Goal: Information Seeking & Learning: Learn about a topic

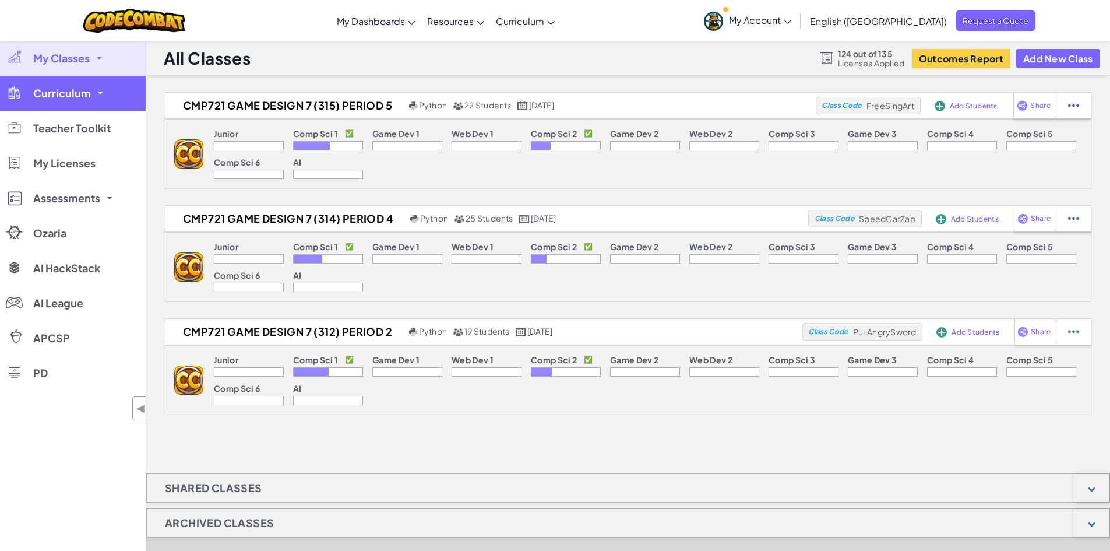
click at [80, 88] on span "Curriculum" at bounding box center [62, 93] width 58 height 10
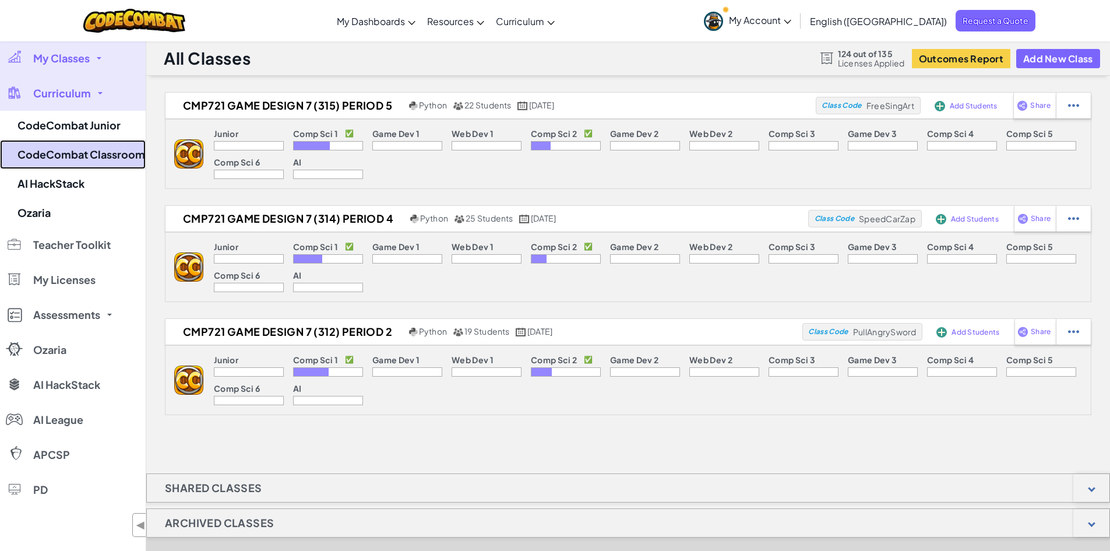
click at [89, 153] on link "CodeCombat Classroom" at bounding box center [73, 154] width 146 height 29
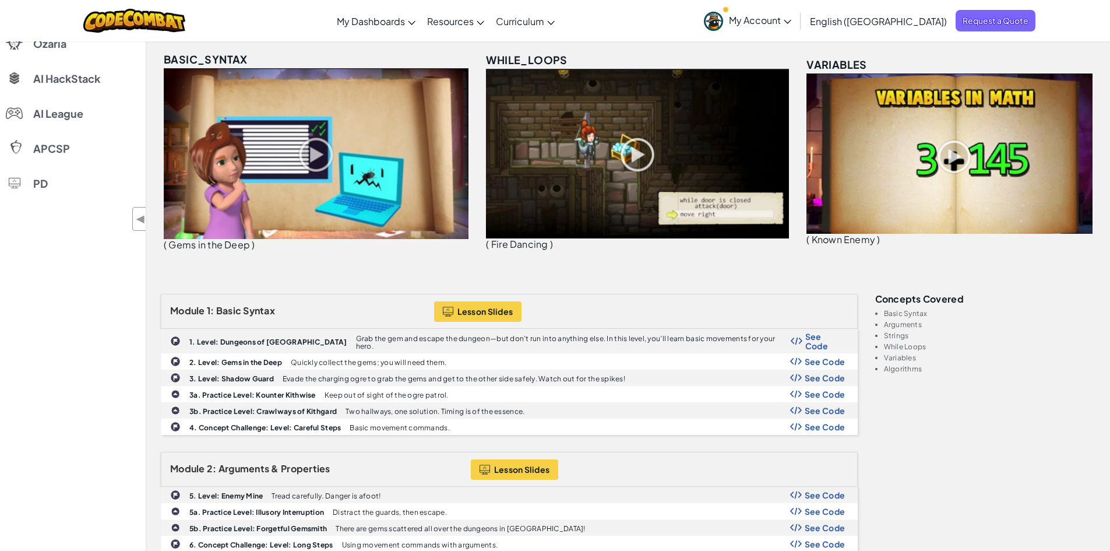
scroll to position [233, 0]
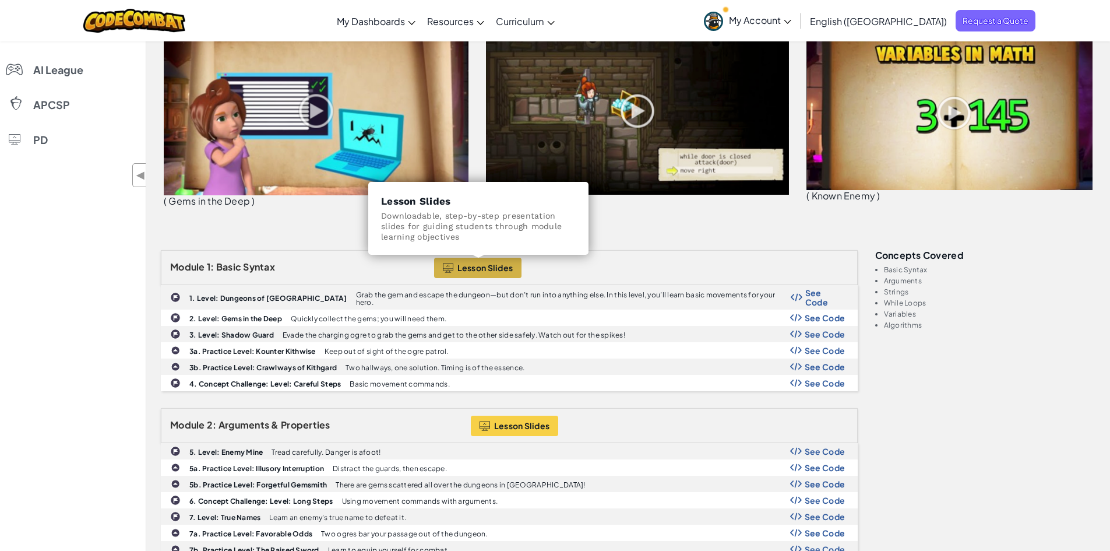
click at [461, 272] on span "Lesson Slides" at bounding box center [485, 267] width 56 height 9
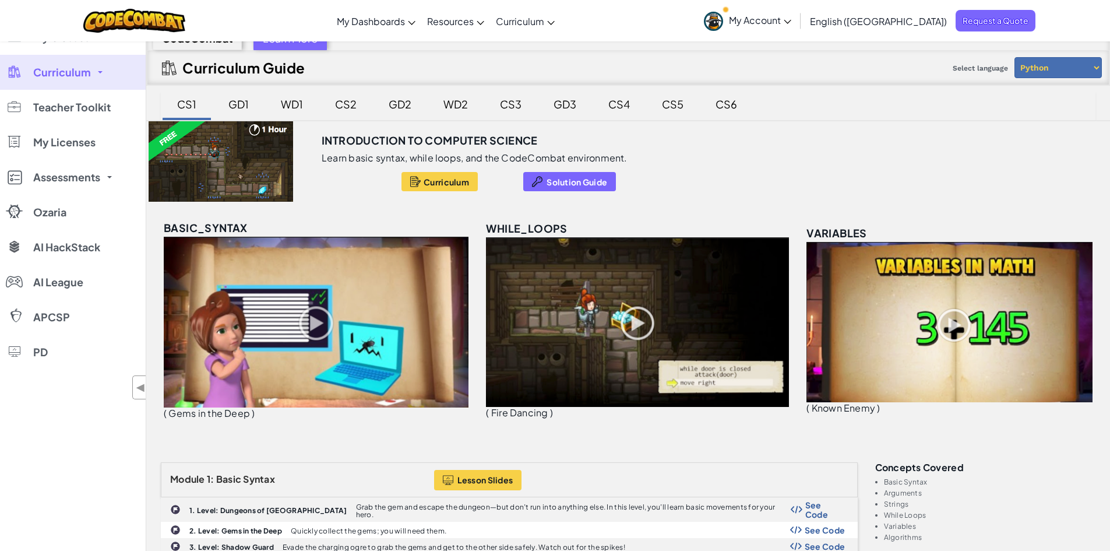
scroll to position [0, 0]
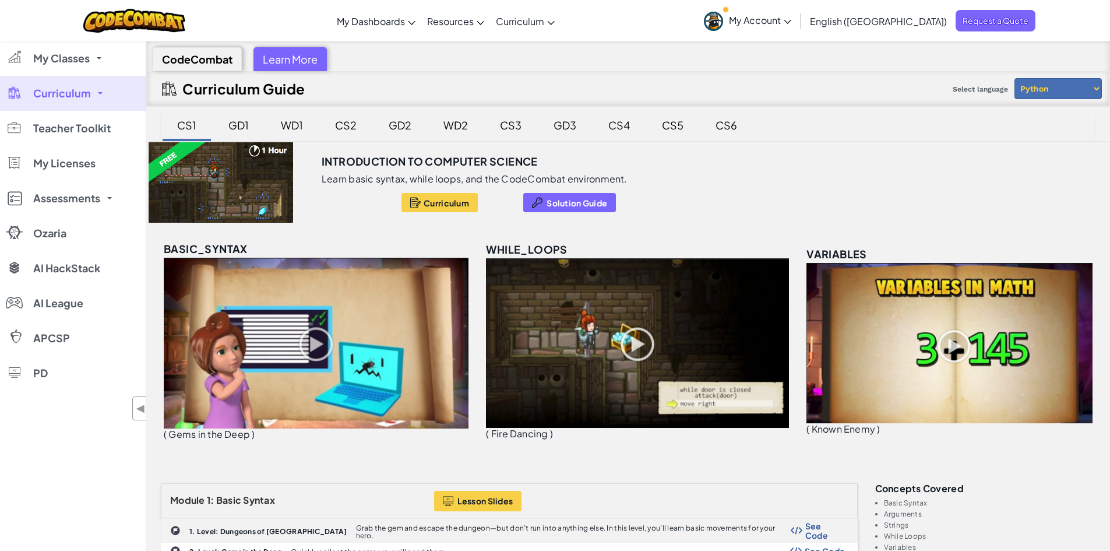
click at [291, 126] on div "WD1" at bounding box center [291, 124] width 45 height 27
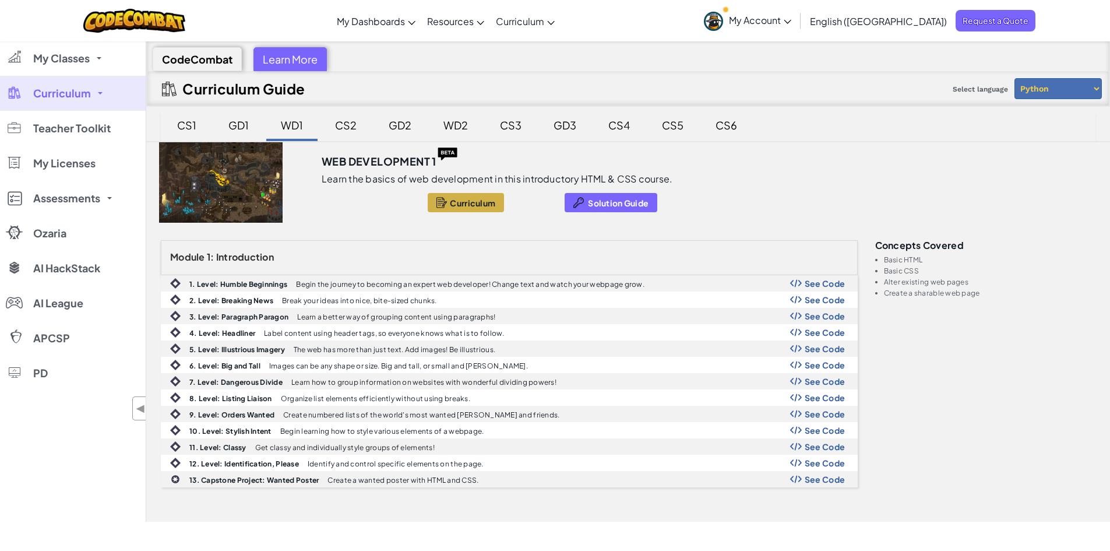
click at [234, 127] on div "GD1" at bounding box center [239, 124] width 44 height 27
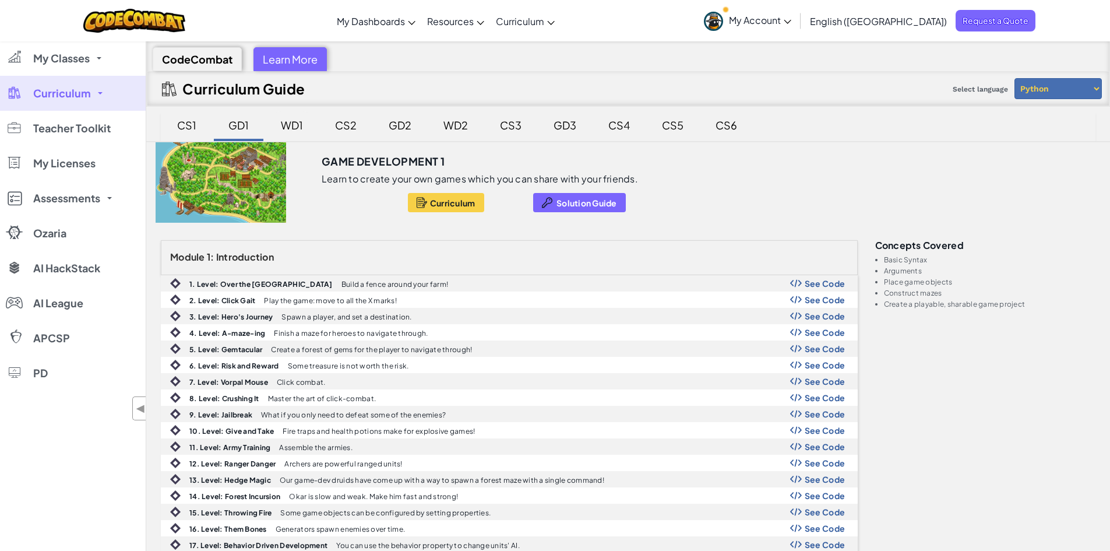
click at [293, 130] on div "WD1" at bounding box center [291, 124] width 45 height 27
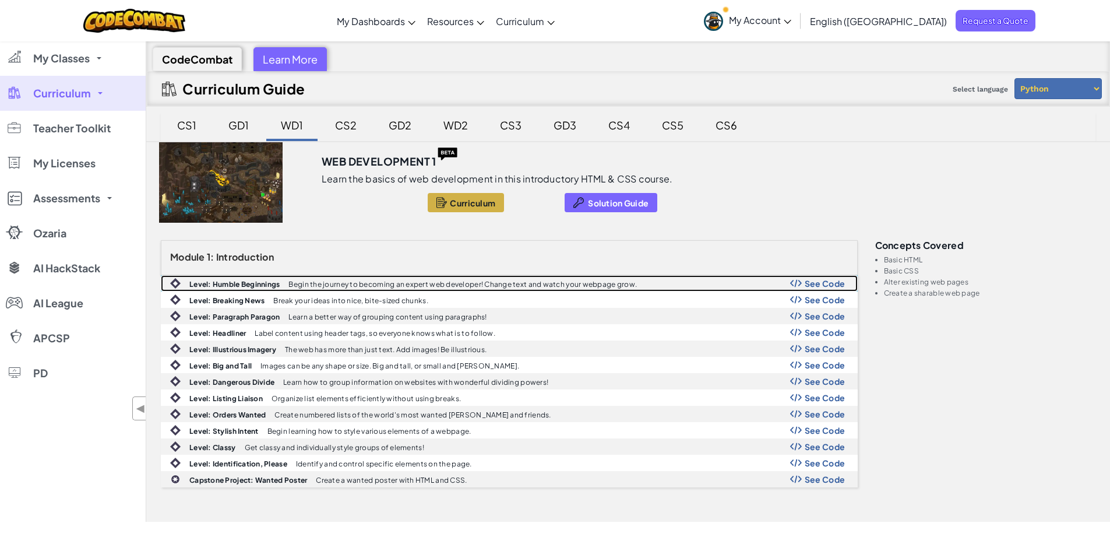
click at [827, 282] on span "See Code" at bounding box center [825, 282] width 41 height 9
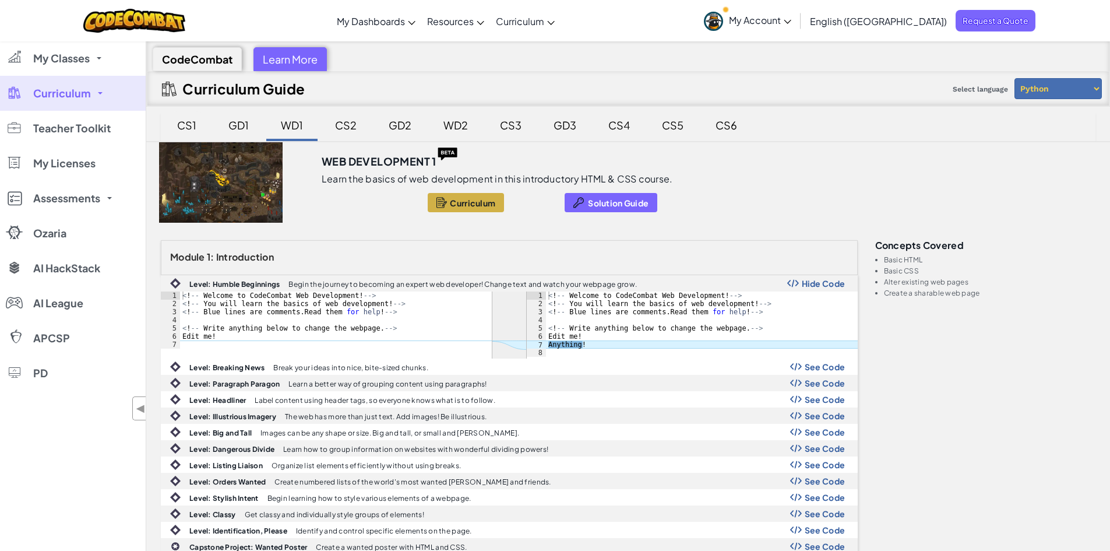
click at [177, 133] on div "CS1" at bounding box center [186, 124] width 43 height 27
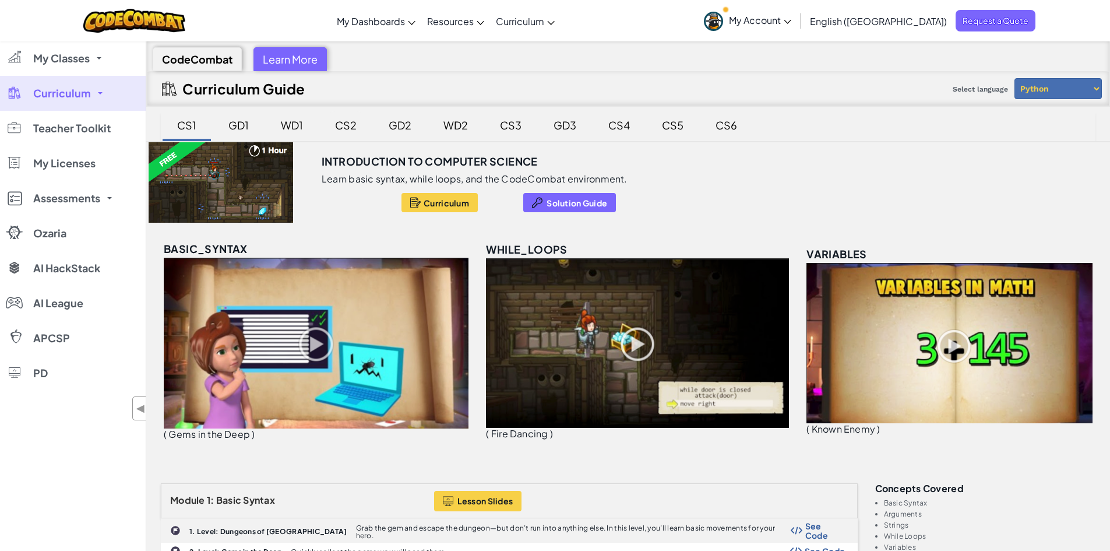
click at [341, 129] on div "CS2" at bounding box center [345, 124] width 45 height 27
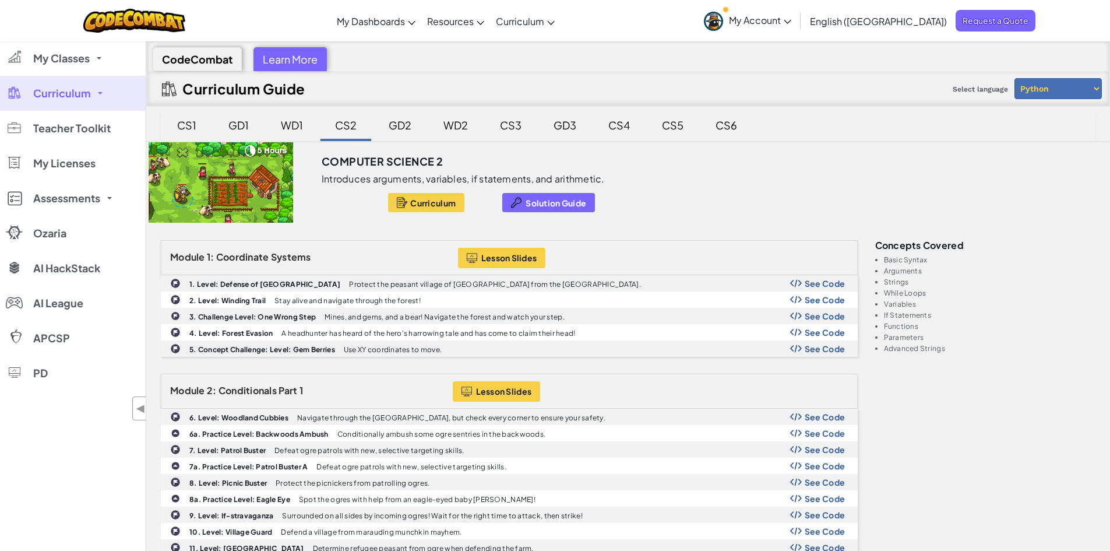
click at [237, 124] on div "GD1" at bounding box center [239, 124] width 44 height 27
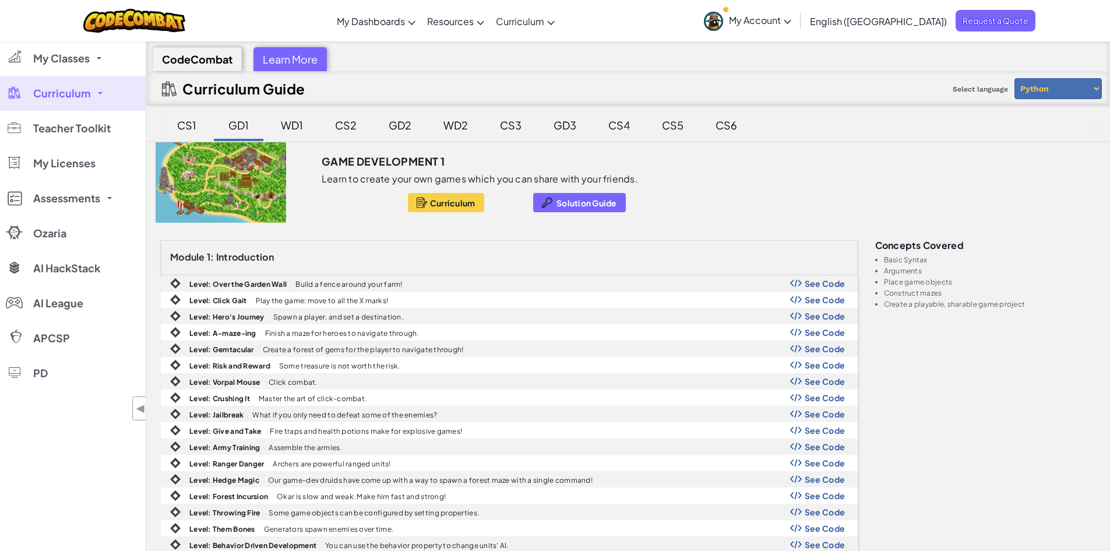
drag, startPoint x: 286, startPoint y: 281, endPoint x: 357, endPoint y: 260, distance: 73.9
click at [357, 260] on h3 "Module 1: Introduction" at bounding box center [317, 257] width 295 height 10
